Goal: Register for event/course

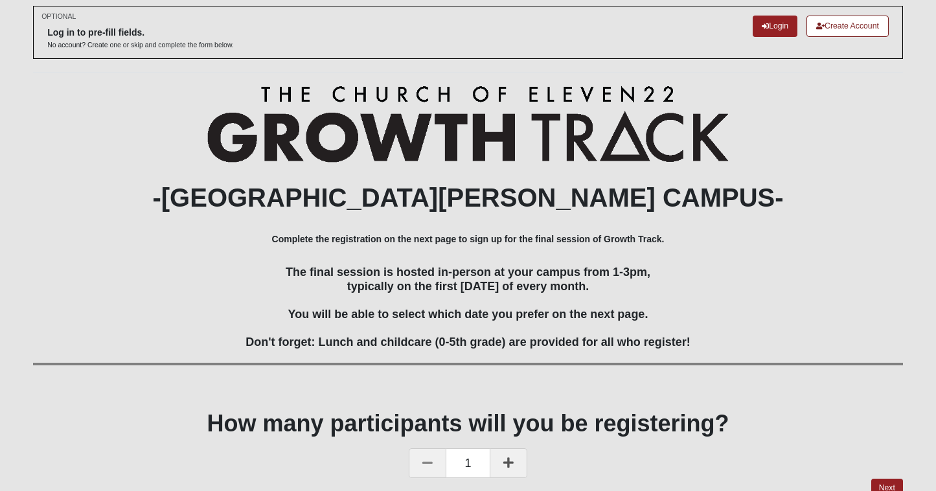
scroll to position [71, 0]
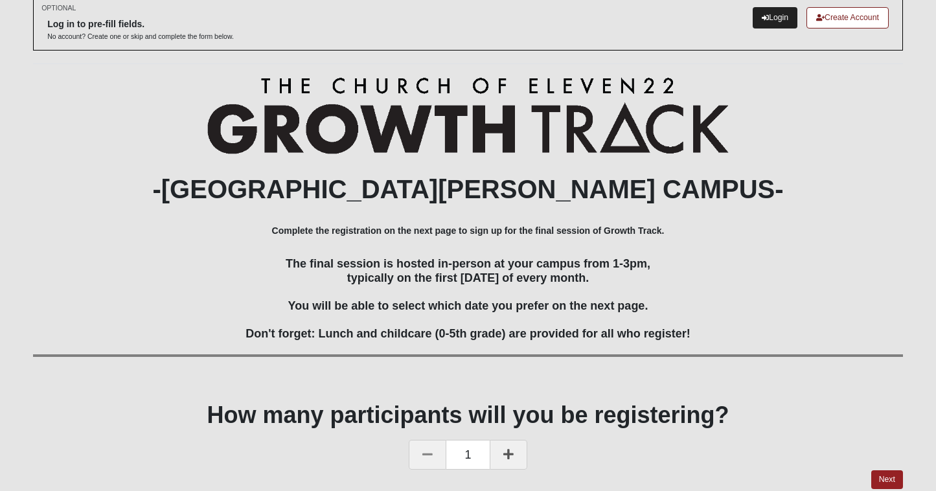
click at [770, 23] on link "Login" at bounding box center [774, 17] width 45 height 21
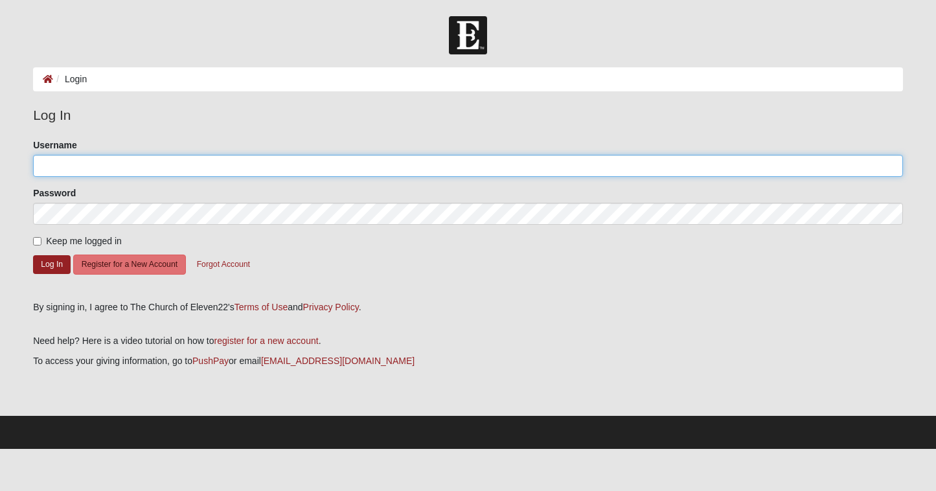
type input "p.orgunov"
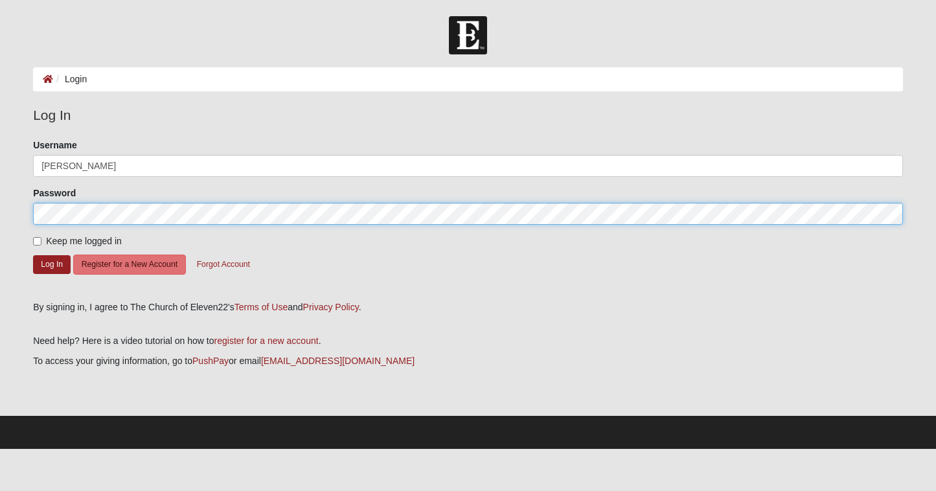
click at [52, 264] on button "Log In" at bounding box center [52, 264] width 38 height 19
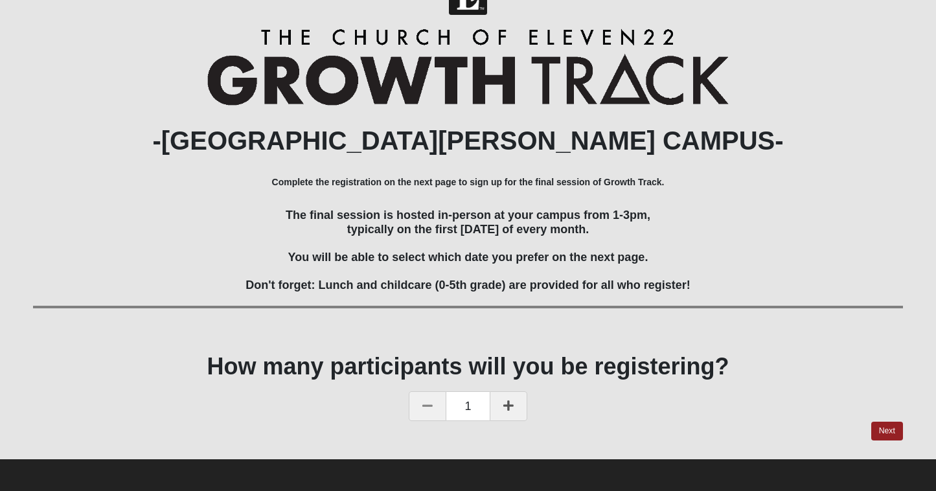
scroll to position [39, 0]
click at [878, 431] on link "Next" at bounding box center [887, 431] width 32 height 19
